Goal: Task Accomplishment & Management: Complete application form

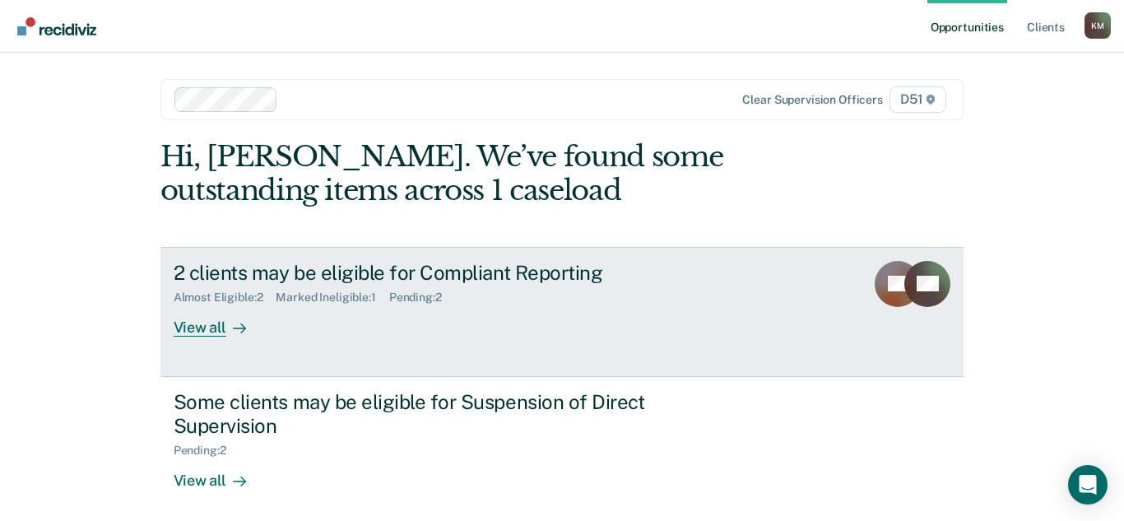
click at [824, 274] on link "2 clients may be eligible for Compliant Reporting Almost Eligible : 2 Marked In…" at bounding box center [563, 312] width 804 height 130
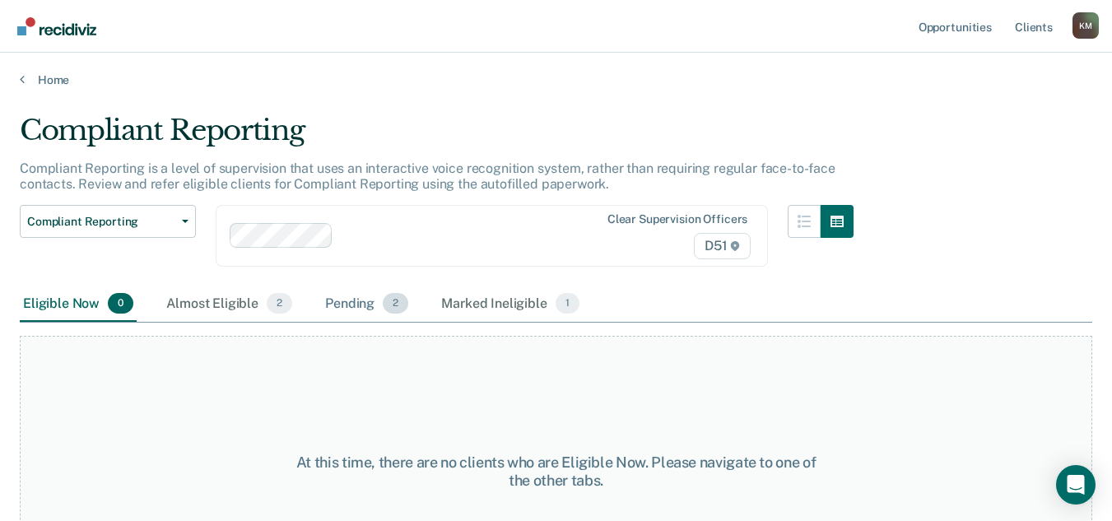
click at [353, 307] on div "Pending 2" at bounding box center [367, 304] width 90 height 36
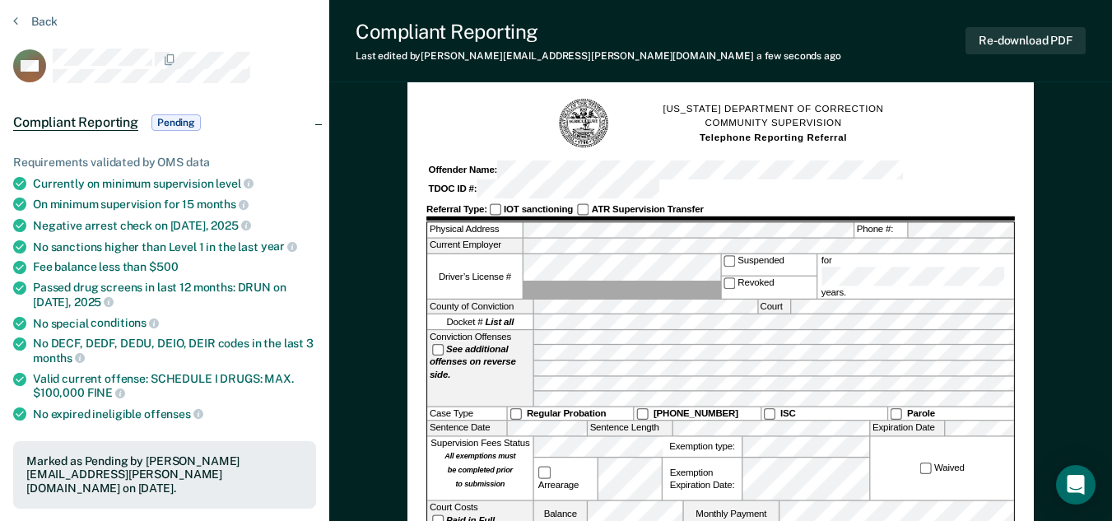
scroll to position [61, 0]
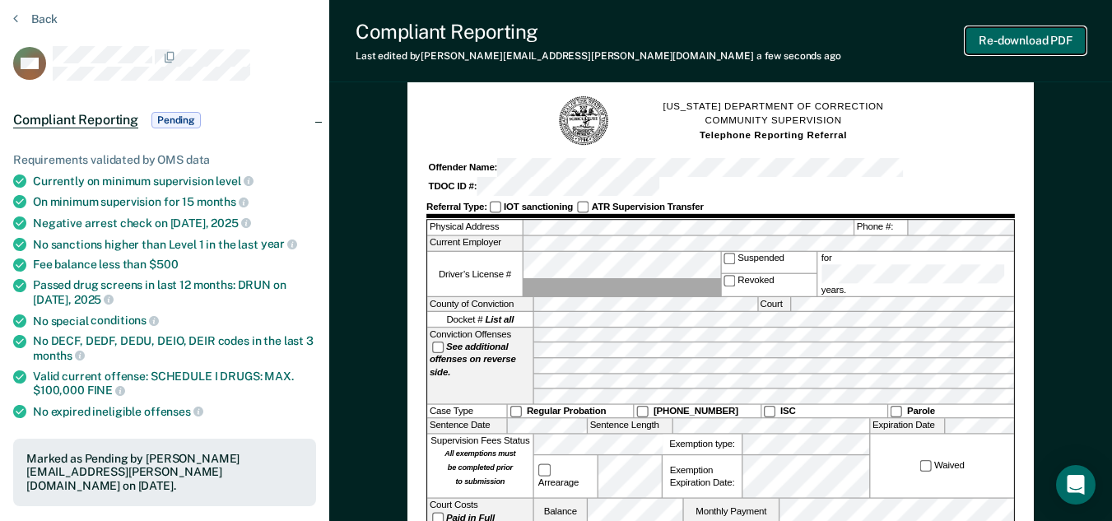
click at [1003, 43] on button "Re-download PDF" at bounding box center [1026, 40] width 120 height 27
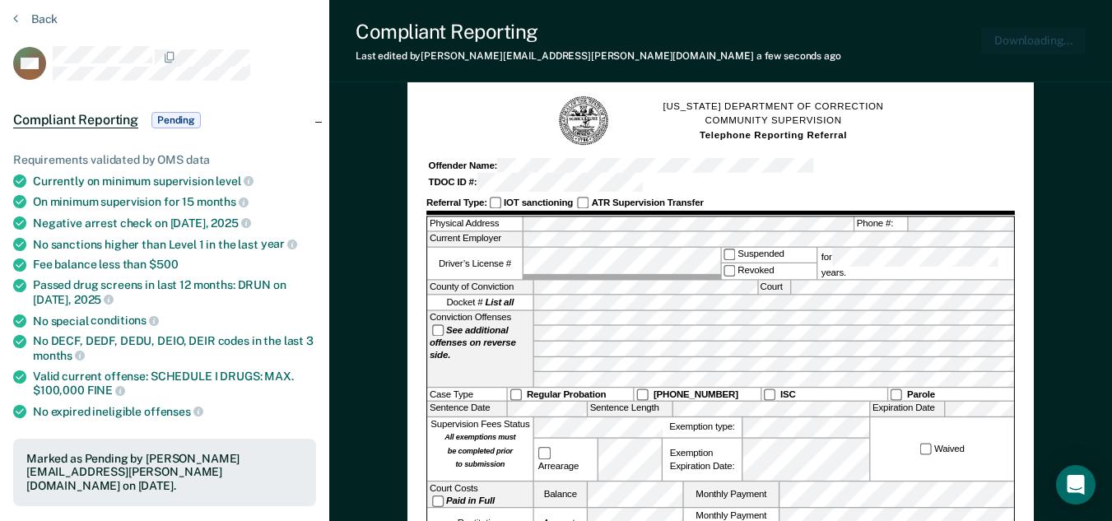
scroll to position [0, 0]
